Goal: Information Seeking & Learning: Check status

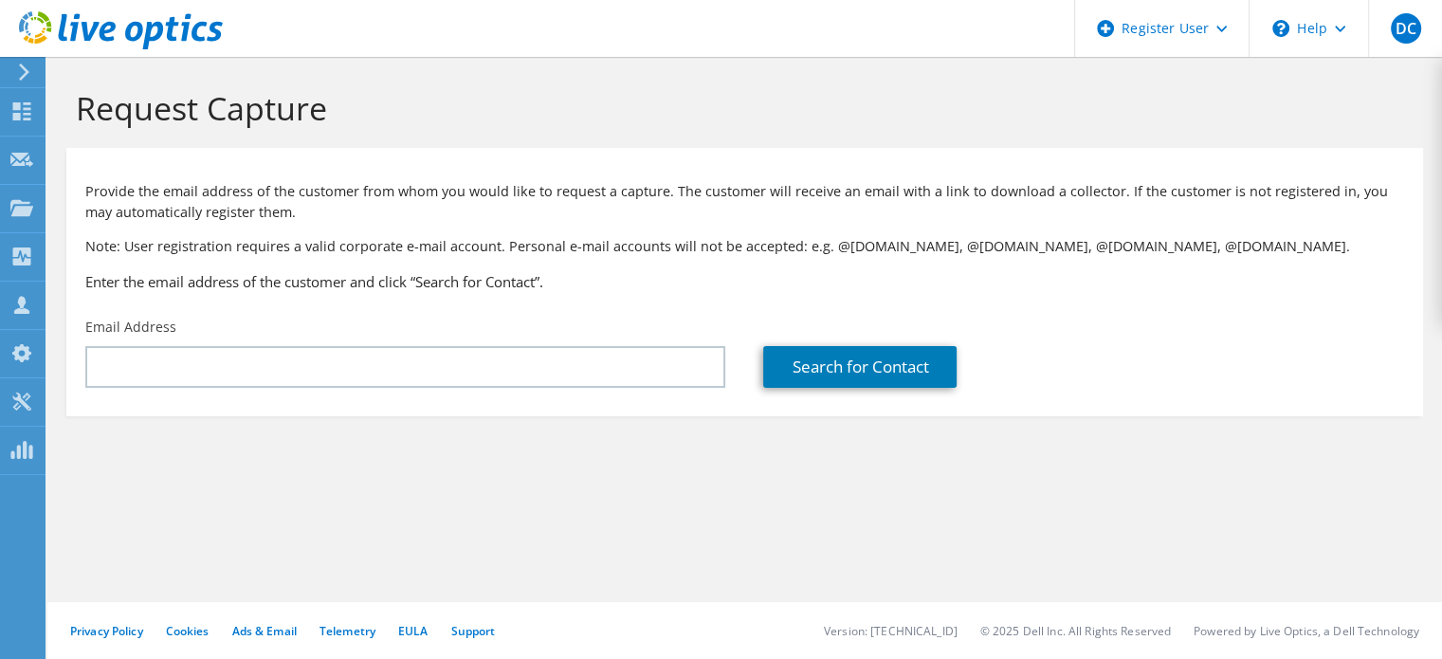
drag, startPoint x: 97, startPoint y: 543, endPoint x: 84, endPoint y: 481, distance: 63.8
click at [97, 543] on div "Request Capture Provide the email address of the customer from whom you would l…" at bounding box center [744, 358] width 1395 height 602
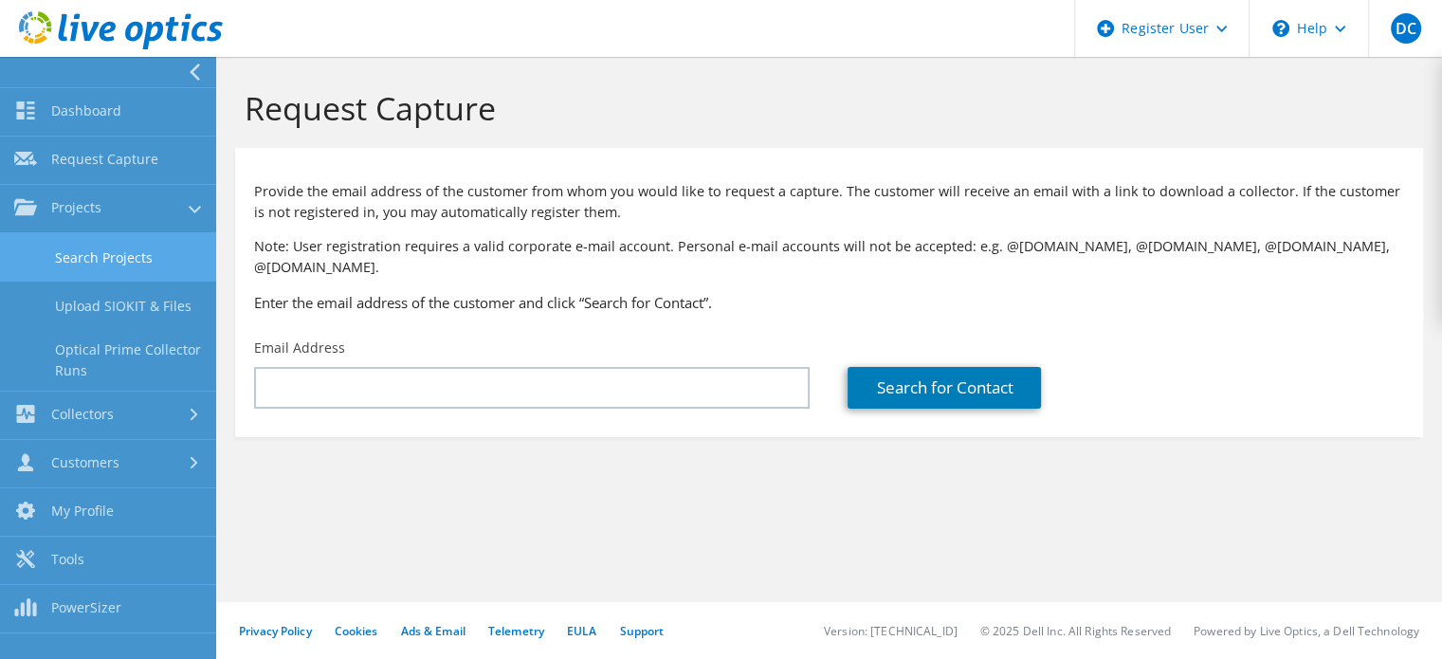
click at [60, 250] on link "Search Projects" at bounding box center [108, 257] width 216 height 48
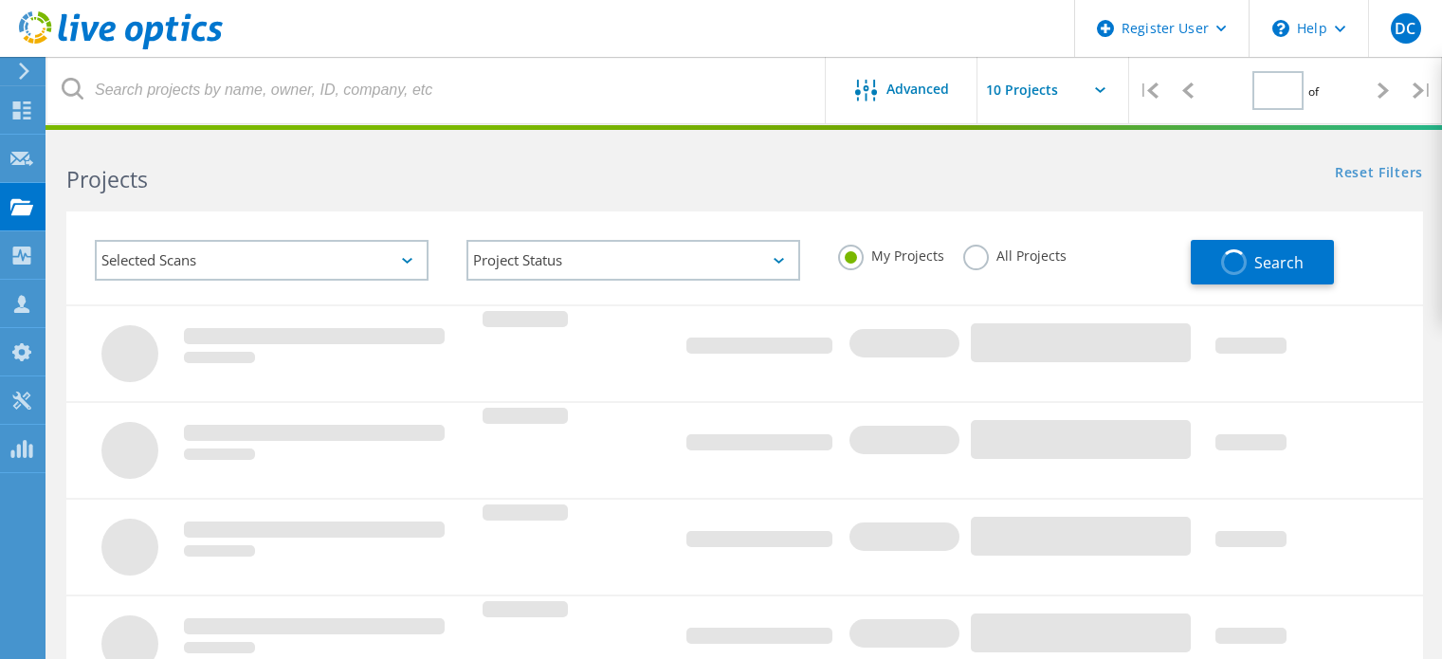
type input "1"
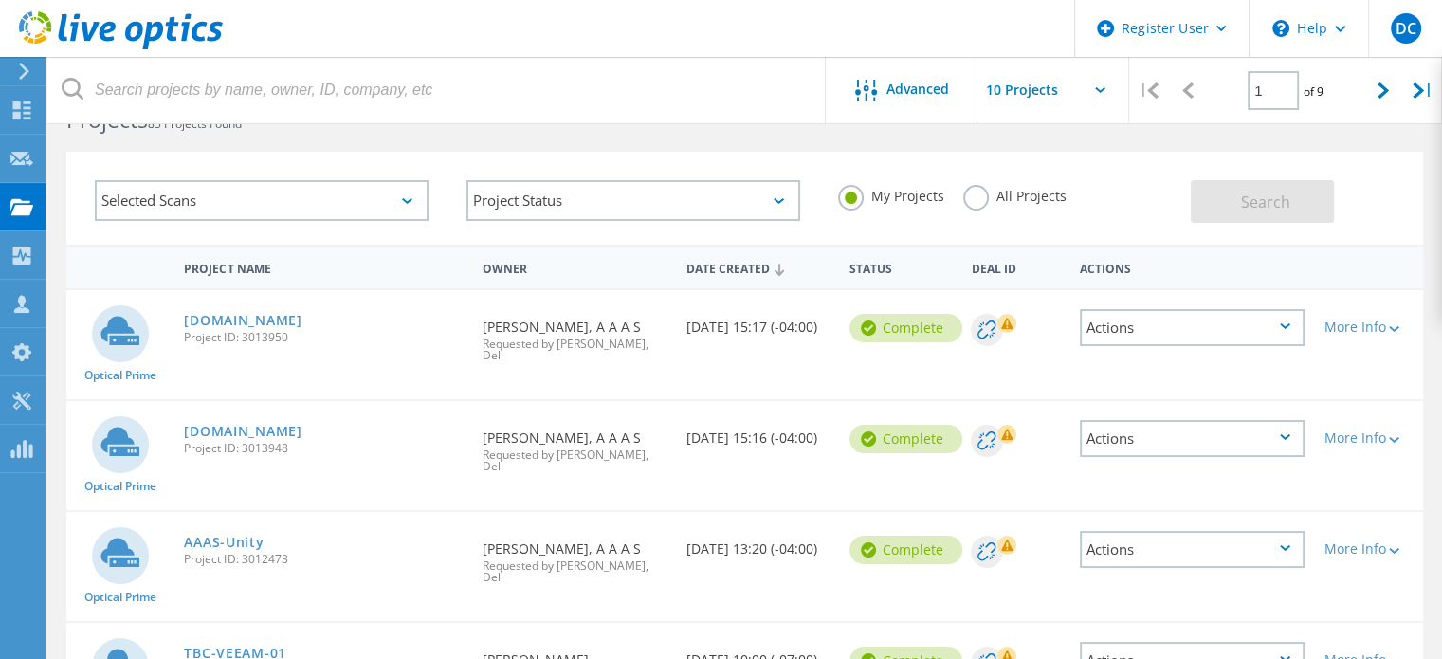
scroll to position [61, 0]
click at [289, 318] on link "[DOMAIN_NAME]" at bounding box center [243, 319] width 118 height 13
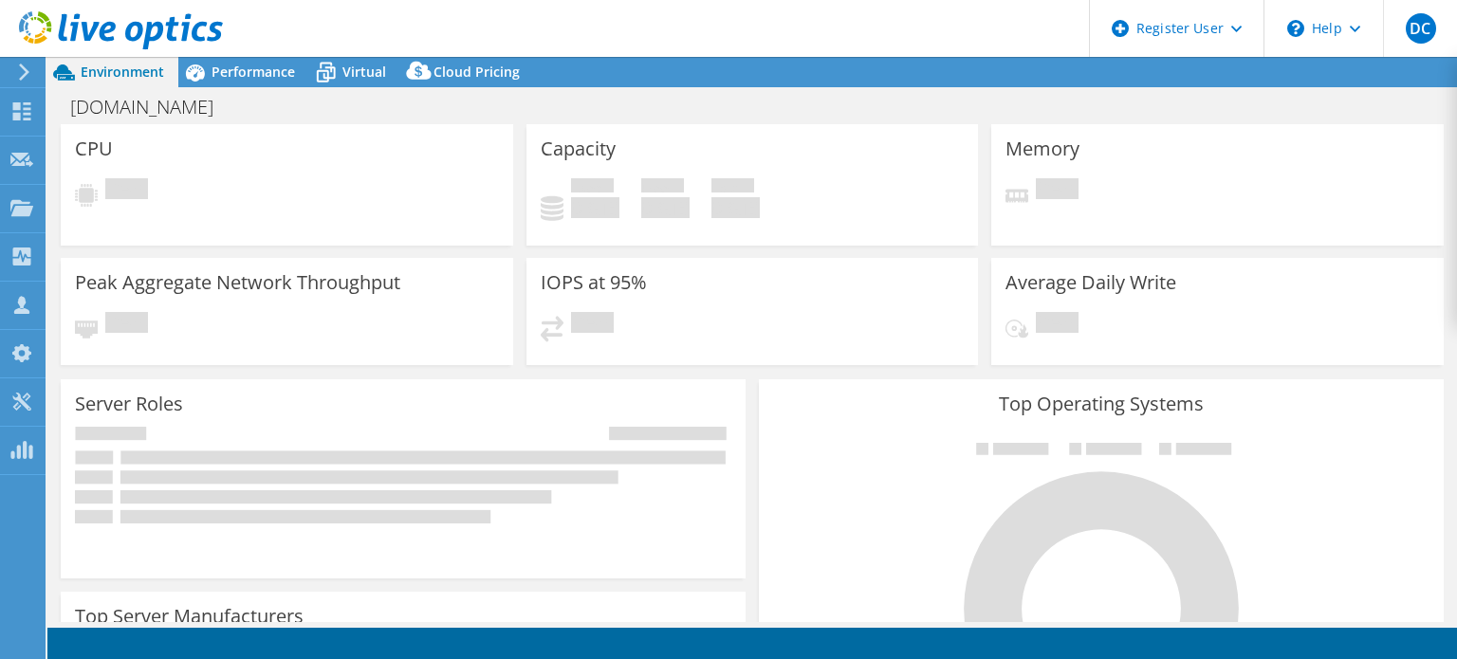
select select "USD"
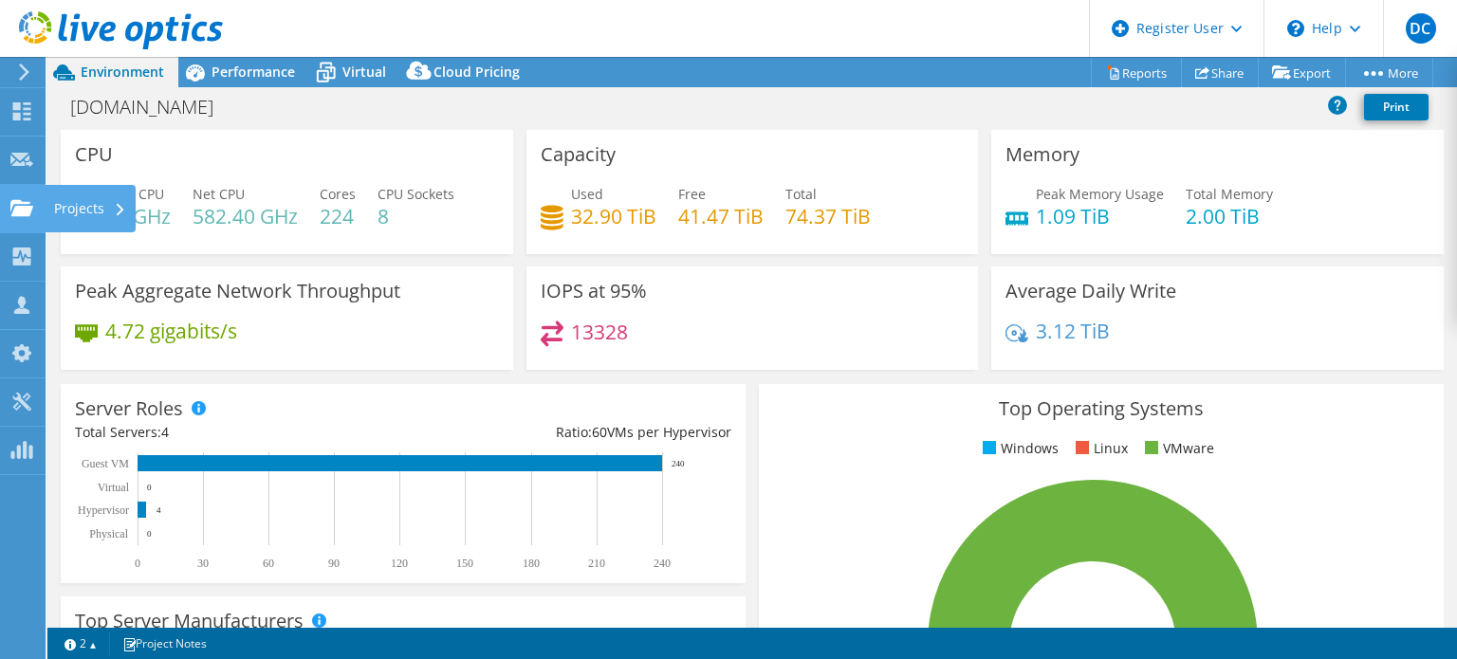
click at [20, 212] on use at bounding box center [21, 207] width 23 height 16
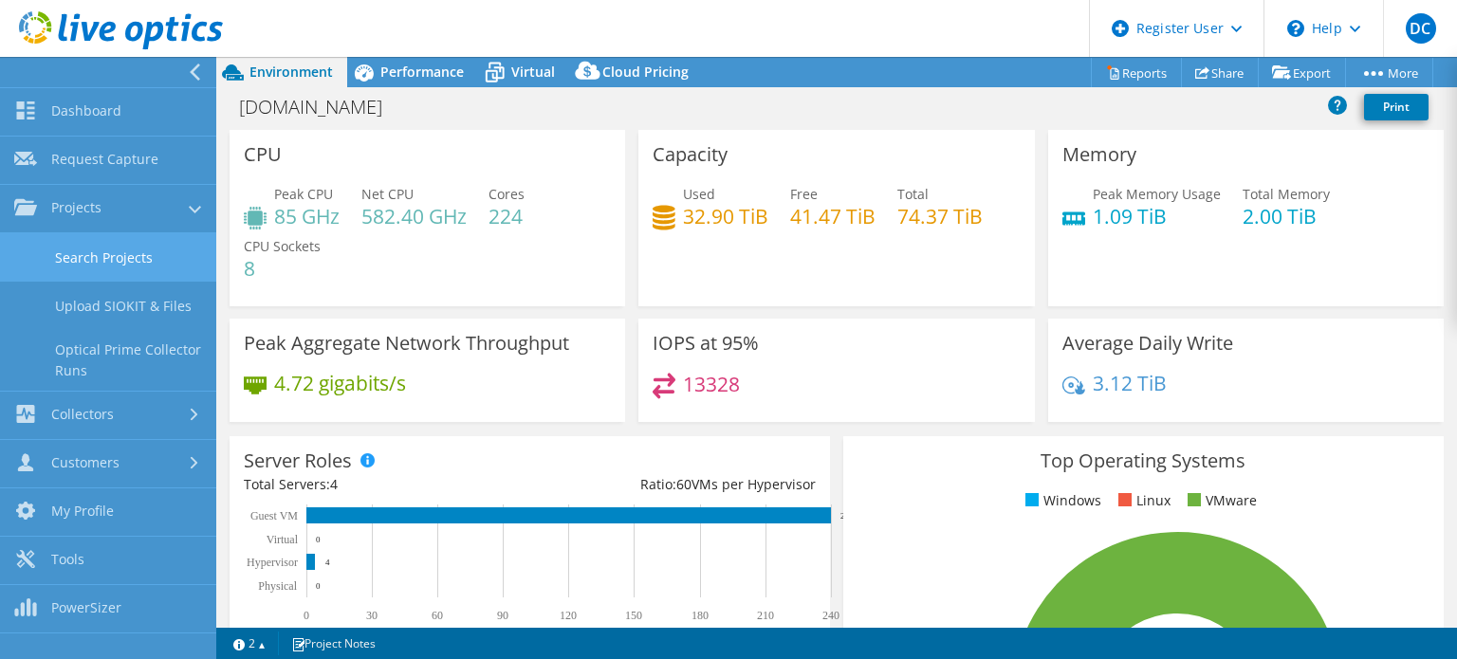
click at [84, 259] on link "Search Projects" at bounding box center [108, 257] width 216 height 48
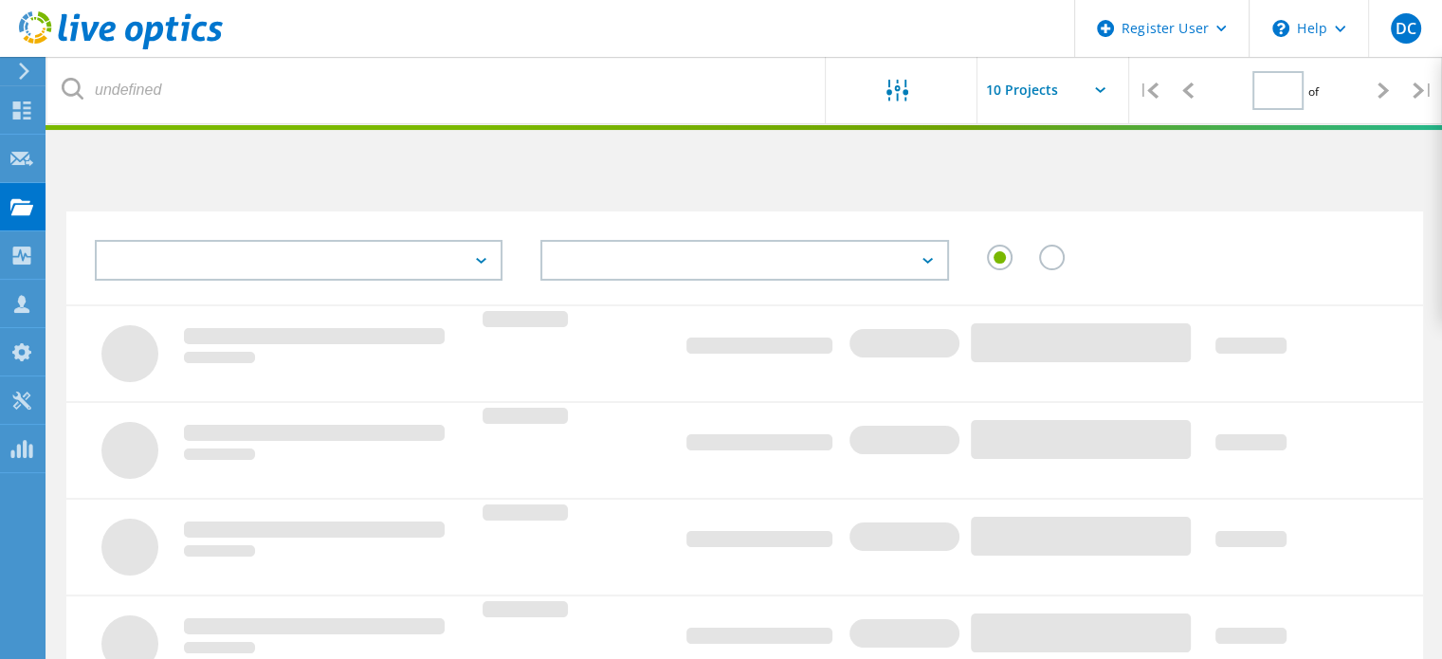
type input "1"
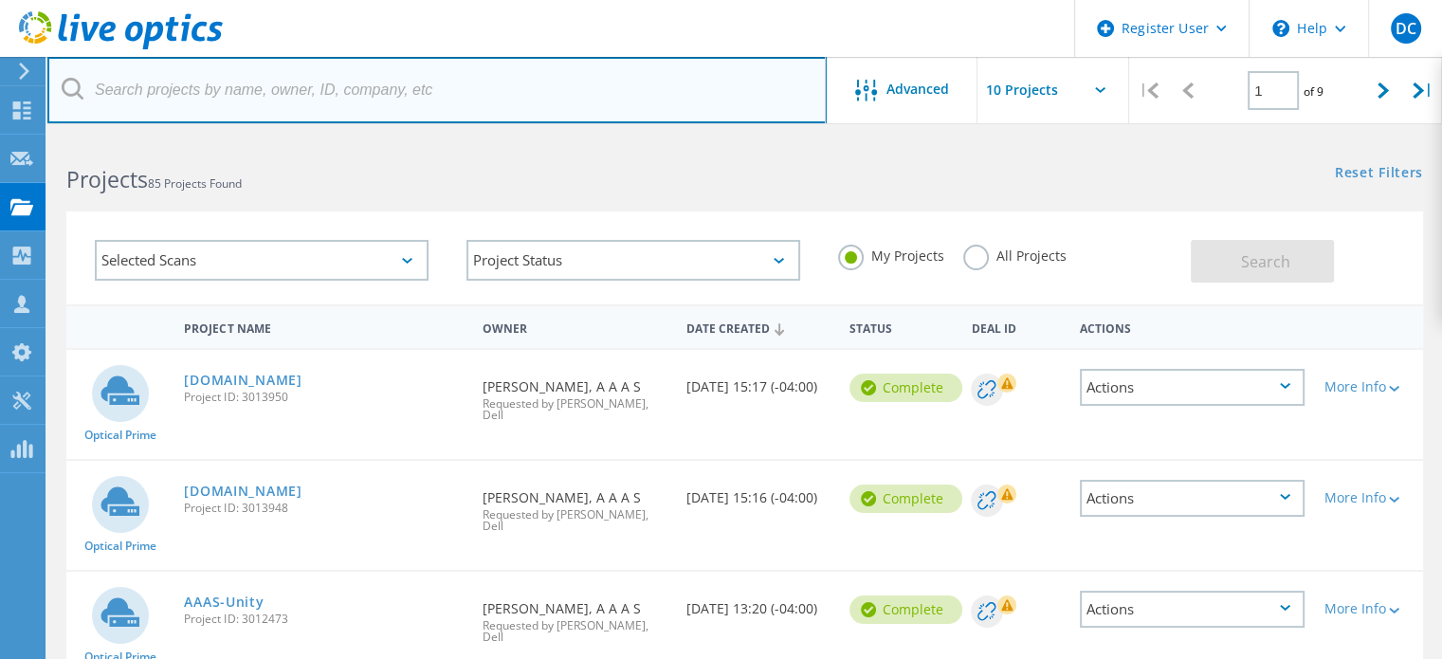
click at [334, 91] on input "text" at bounding box center [437, 90] width 780 height 66
paste input "lsmedley@tbco.biz"
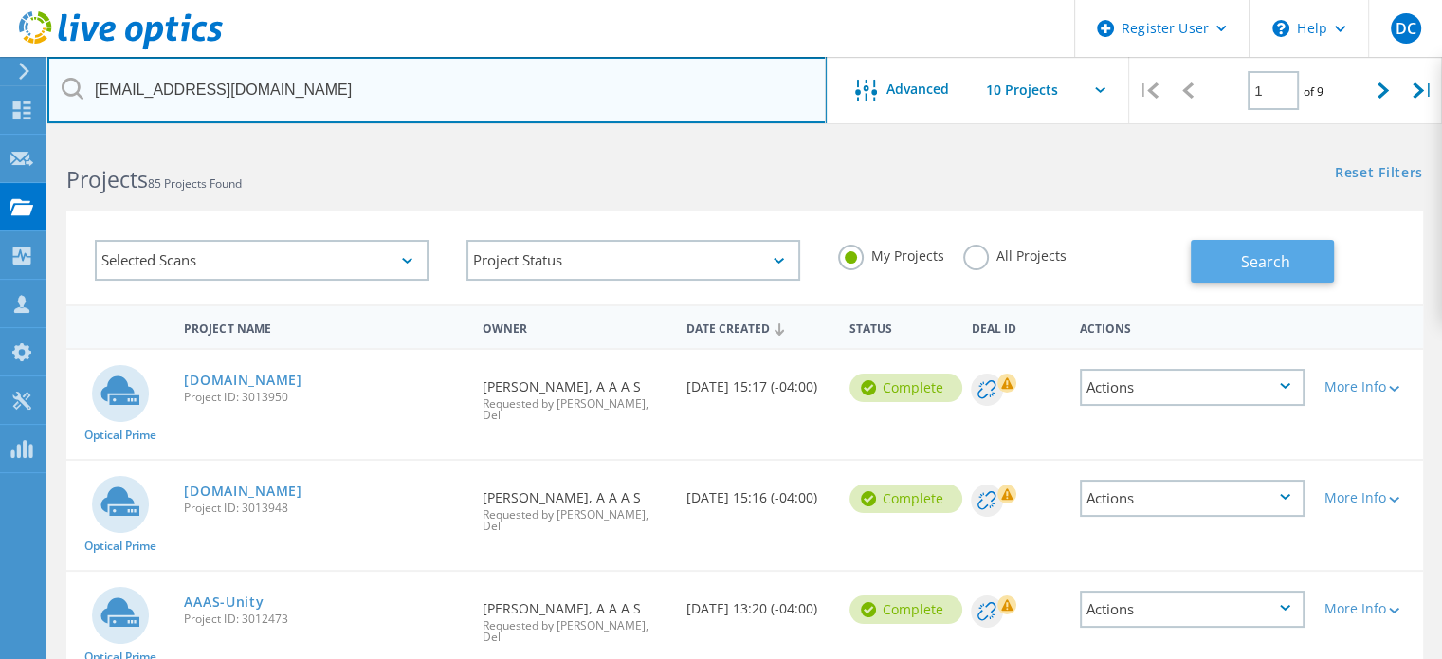
type input "lsmedley@tbco.biz"
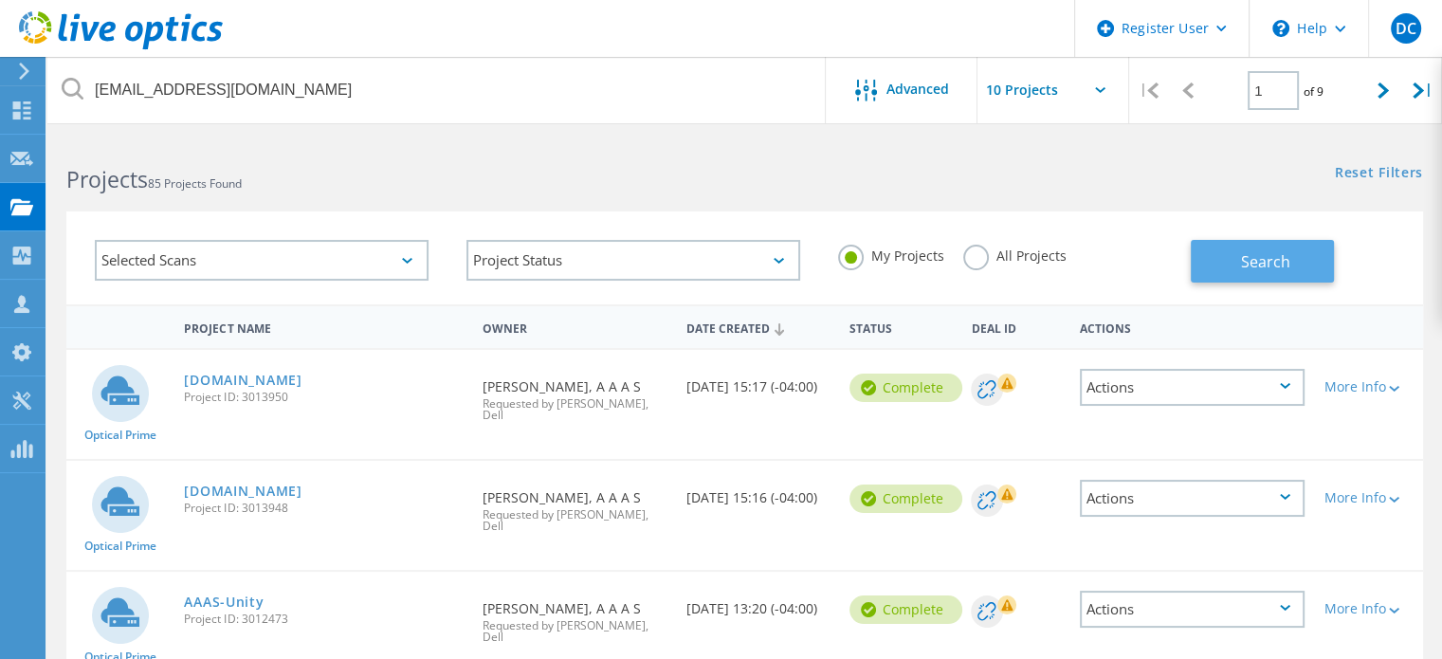
click at [1229, 261] on button "Search" at bounding box center [1262, 261] width 143 height 43
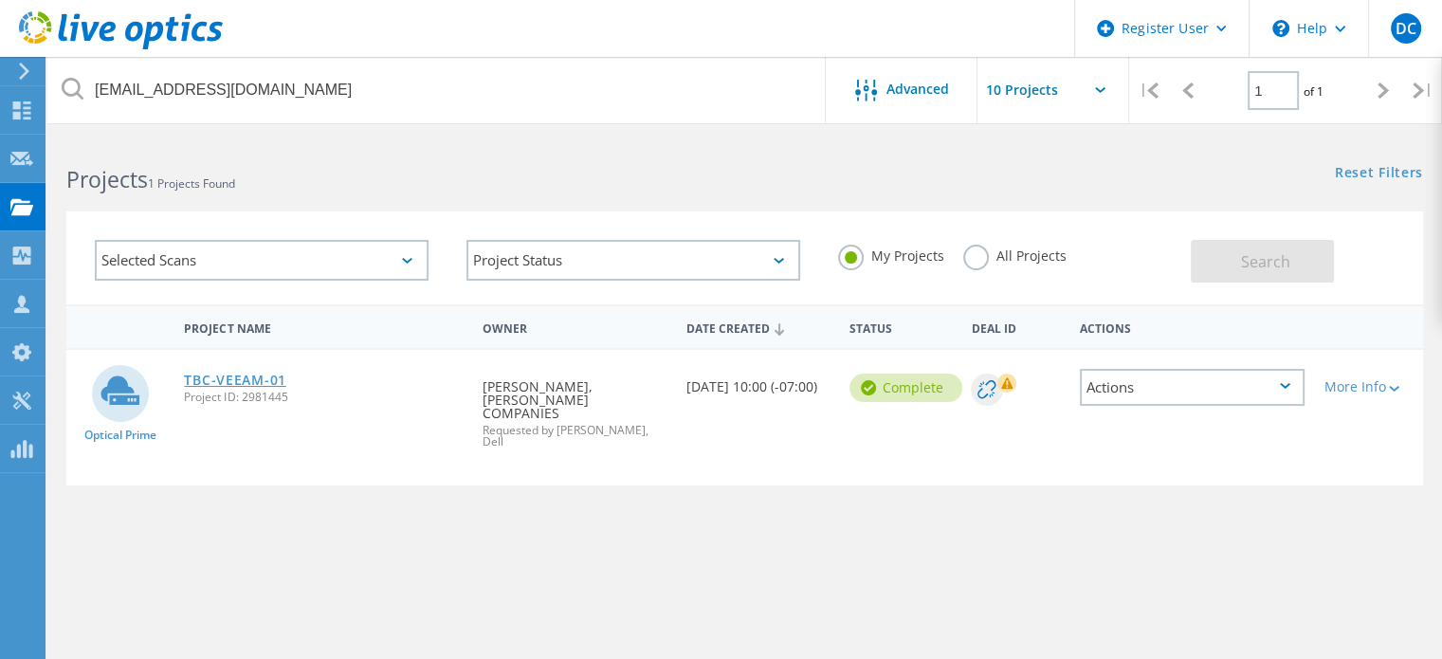
click at [251, 378] on link "TBC-VEEAM-01" at bounding box center [234, 380] width 101 height 13
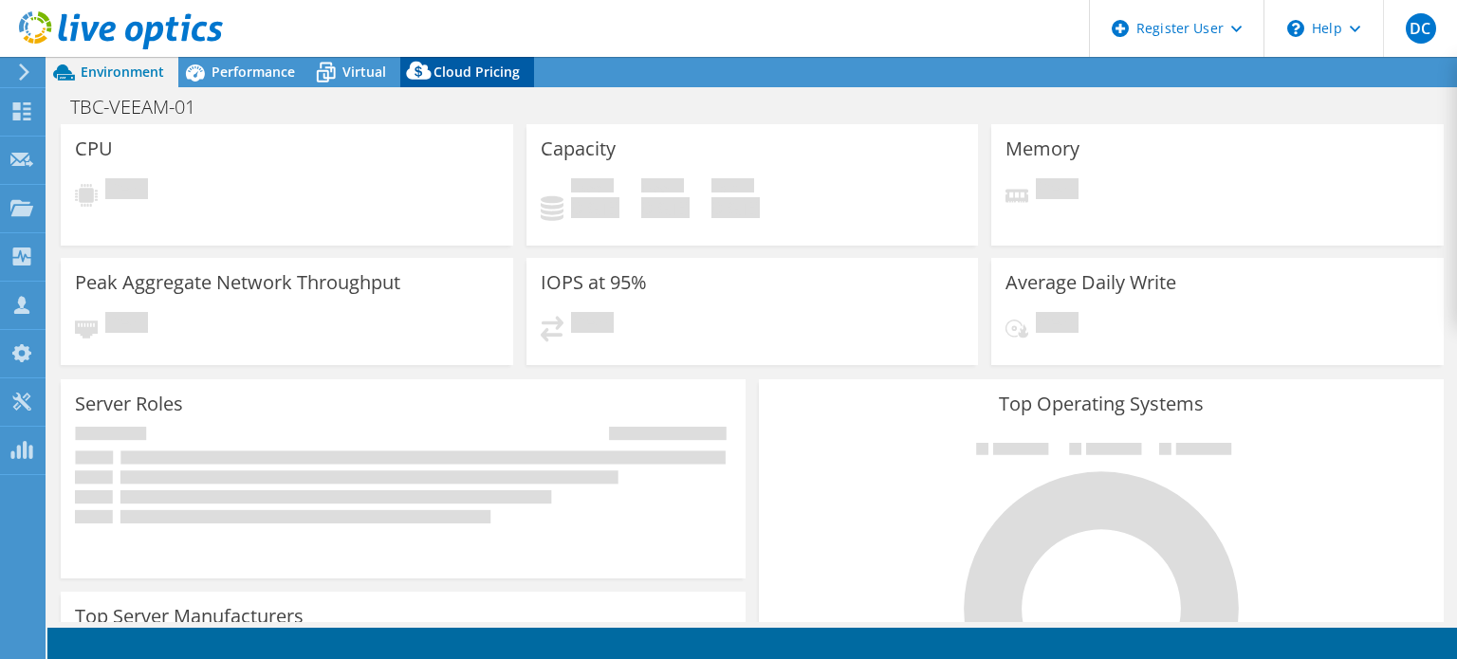
select select "USD"
